Goal: Entertainment & Leisure: Consume media (video, audio)

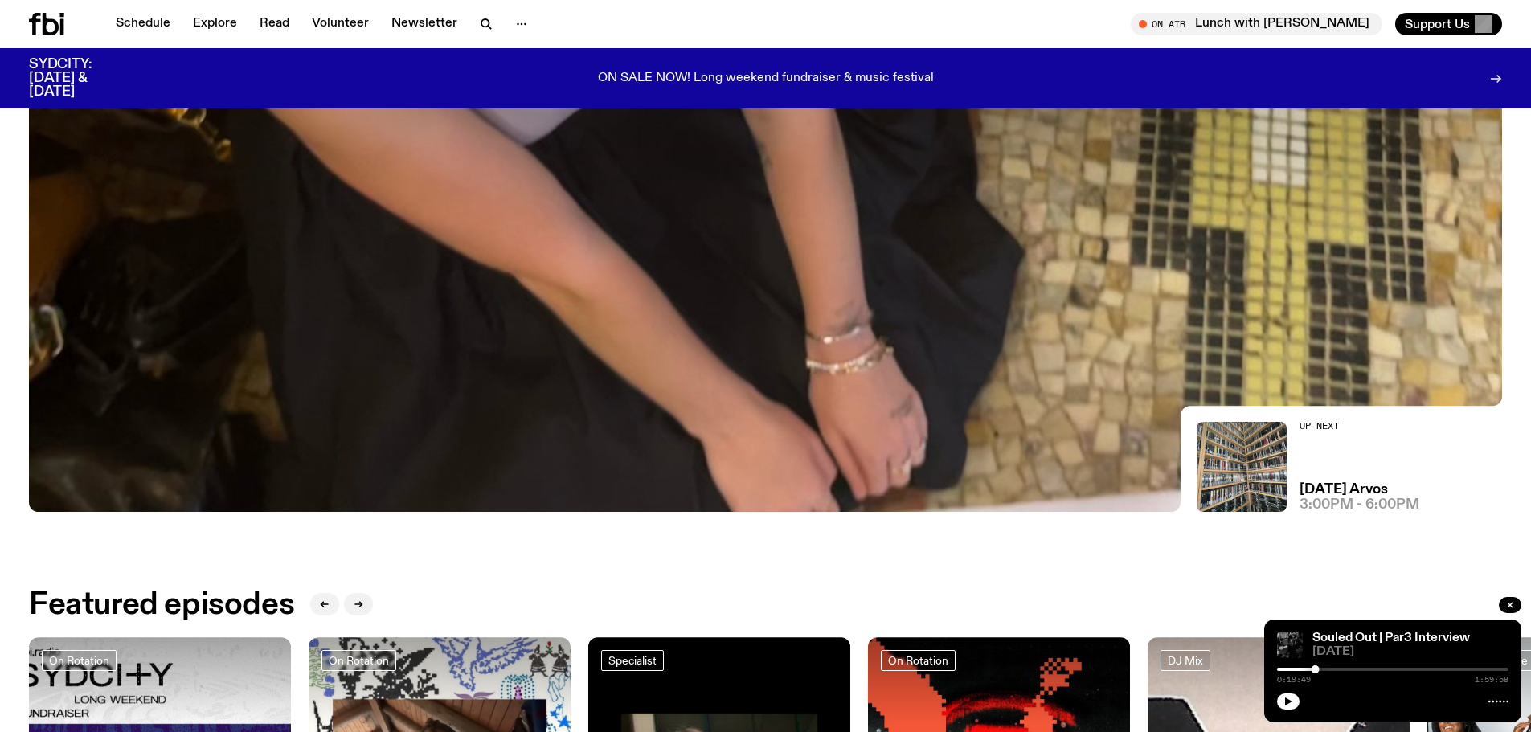
scroll to position [637, 0]
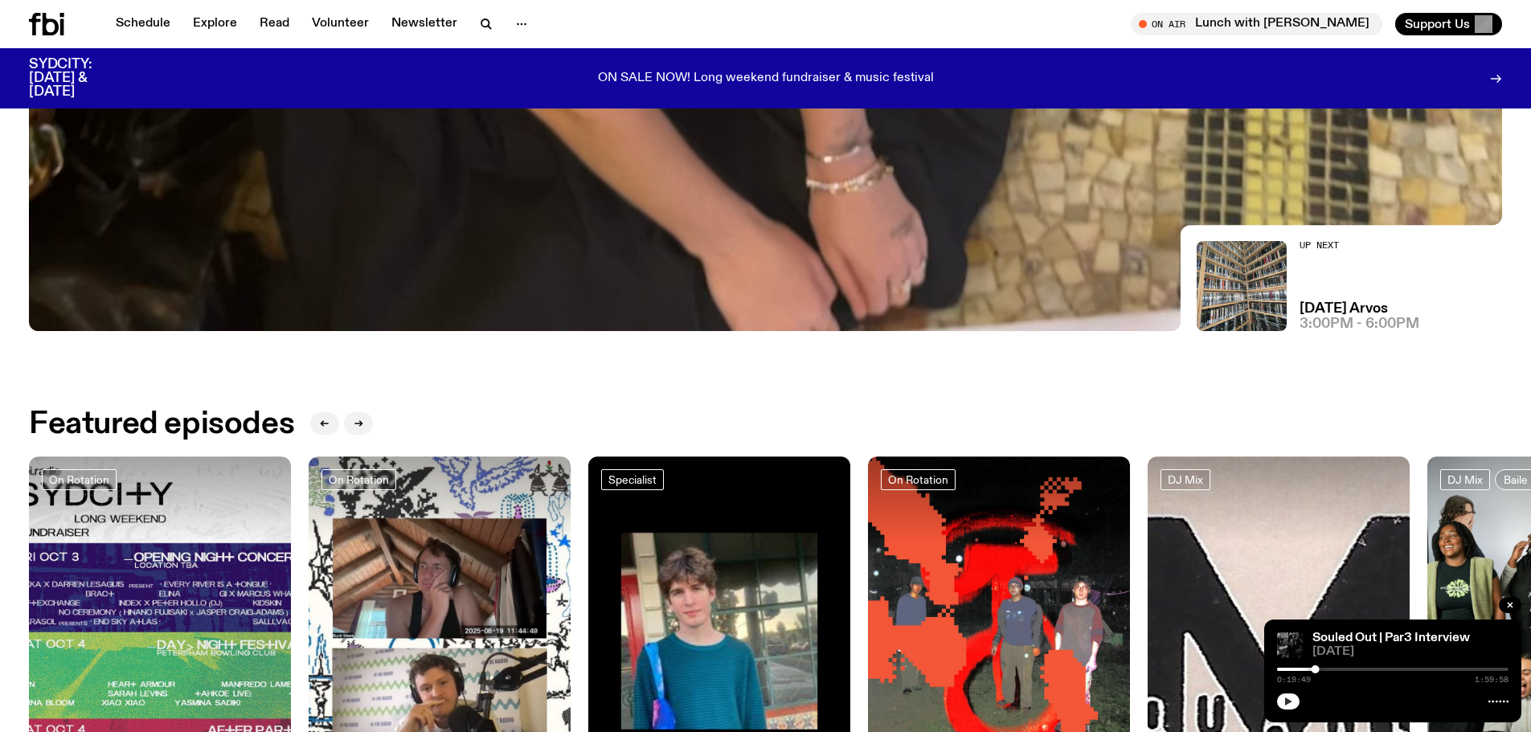
click at [1284, 700] on button "button" at bounding box center [1288, 701] width 22 height 16
drag, startPoint x: 1314, startPoint y: 668, endPoint x: 1267, endPoint y: 676, distance: 47.3
click at [1267, 674] on div "Souled Out | Par3 Interview [DATE] 0:00:00 1:59:58" at bounding box center [1392, 671] width 257 height 103
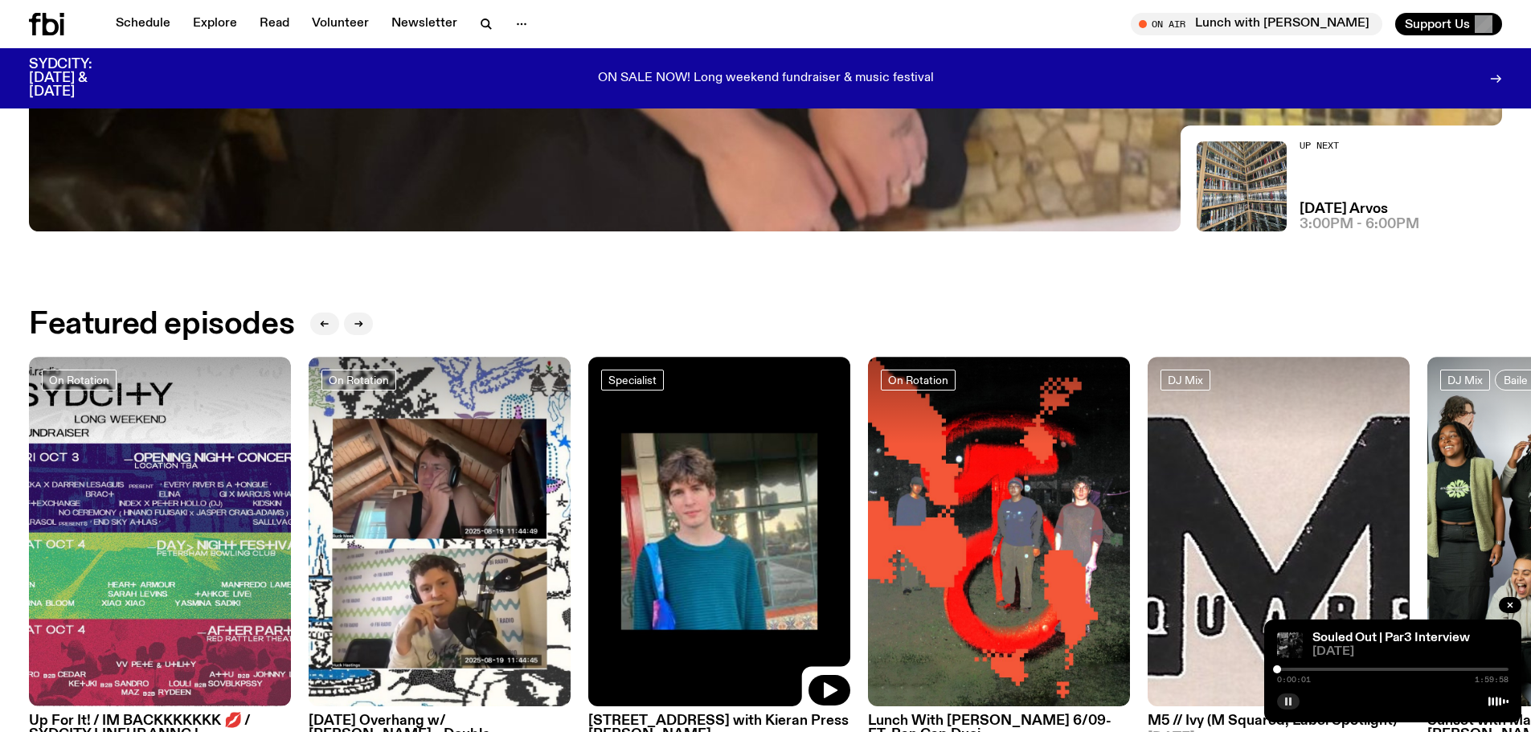
scroll to position [878, 0]
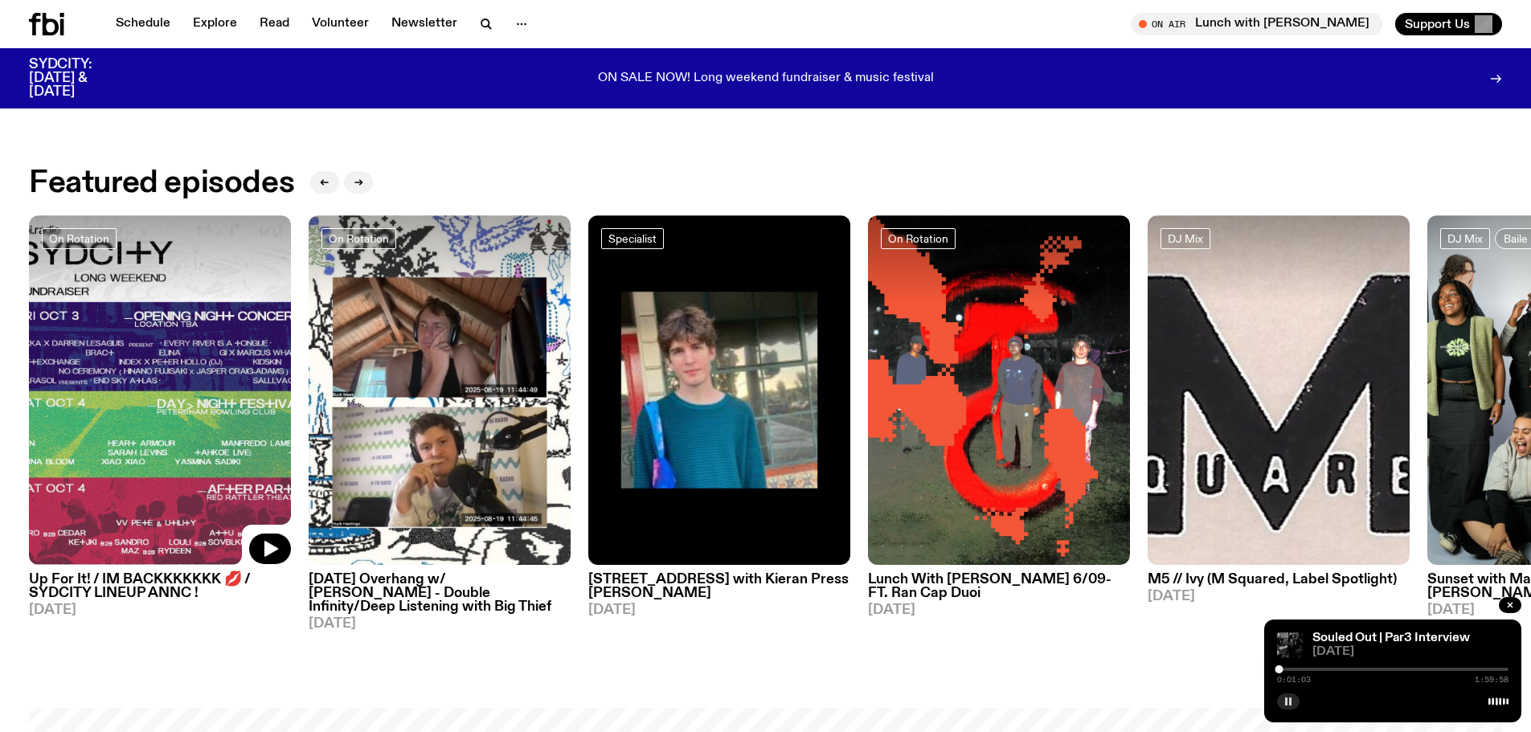
click at [152, 453] on img at bounding box center [160, 390] width 262 height 350
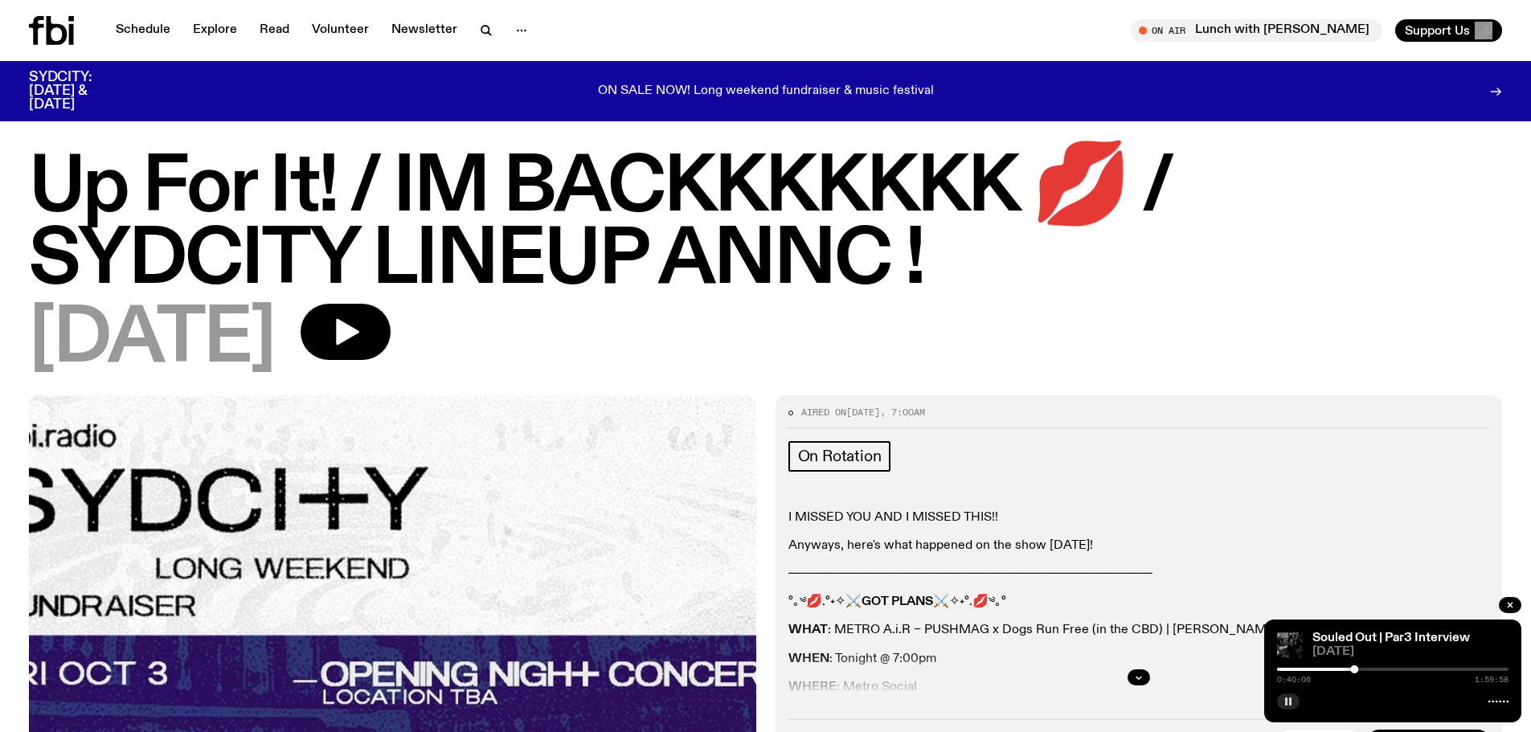
click at [1208, 472] on div "On Rotation" at bounding box center [1138, 458] width 701 height 35
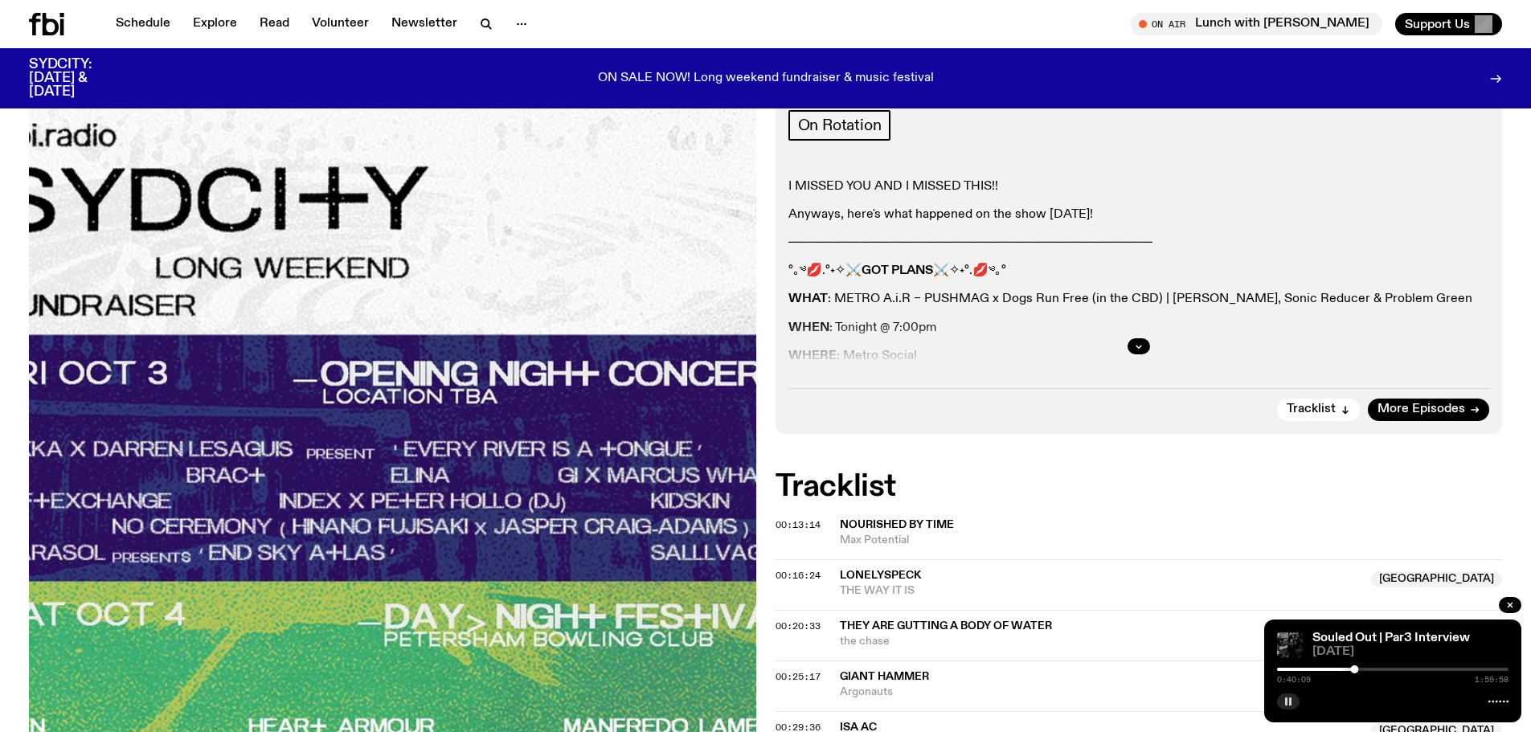
scroll to position [399, 0]
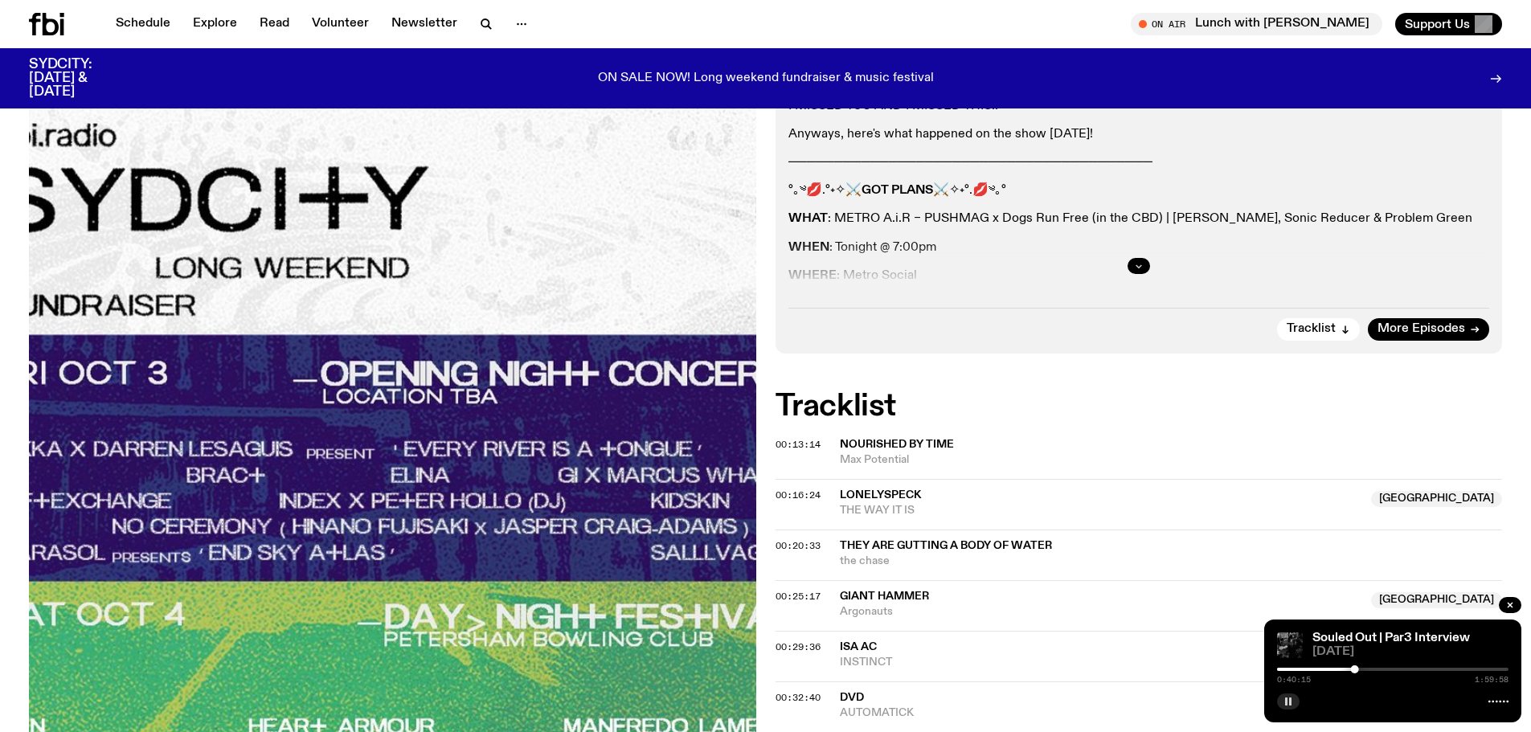
click at [1145, 260] on button "button" at bounding box center [1138, 266] width 22 height 16
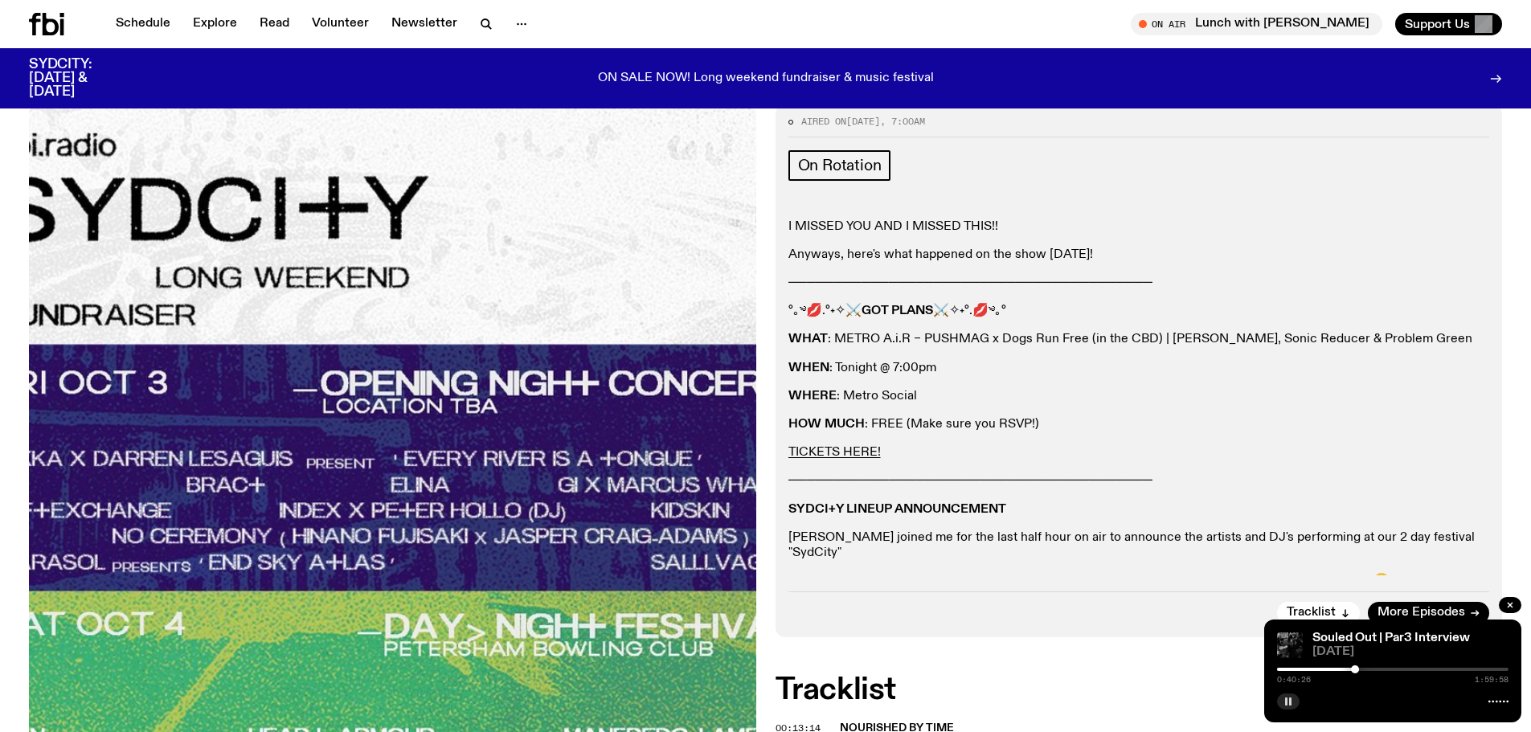
scroll to position [238, 0]
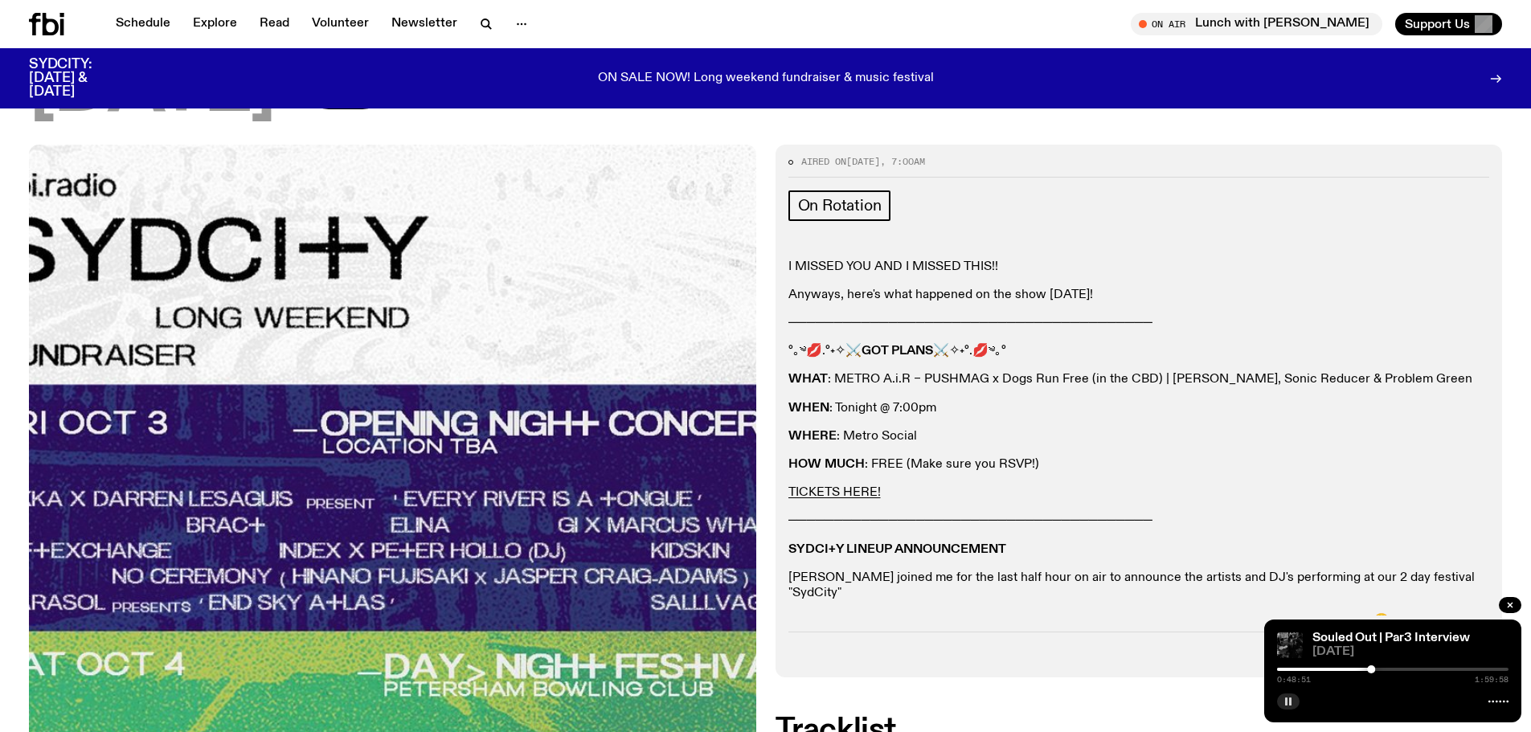
click at [530, 179] on img at bounding box center [392, 629] width 727 height 968
click at [1285, 699] on icon "button" at bounding box center [1288, 702] width 10 height 10
